Goal: Find contact information: Find contact information

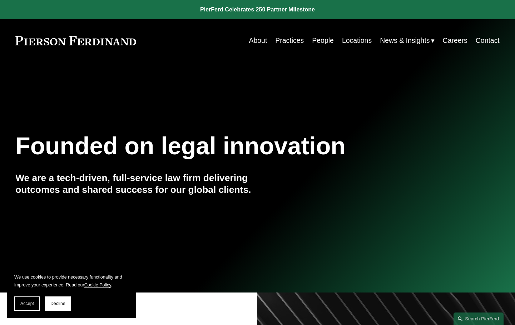
click at [491, 39] on link "Contact" at bounding box center [487, 41] width 24 height 14
